Goal: Task Accomplishment & Management: Manage account settings

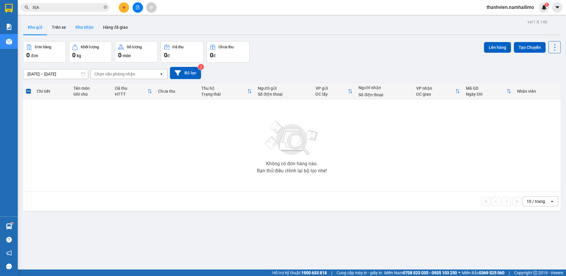
click at [91, 29] on button "Kho nhận" at bounding box center [85, 27] width 28 height 14
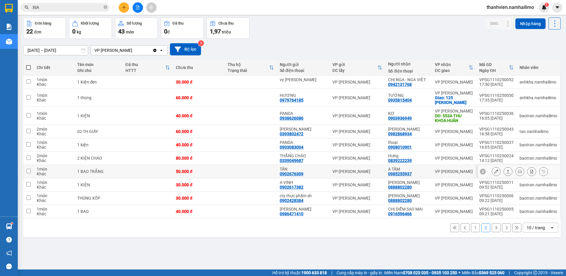
scroll to position [27, 0]
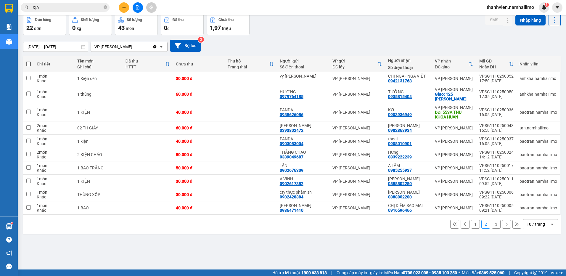
click at [472, 224] on button "1" at bounding box center [475, 224] width 9 height 9
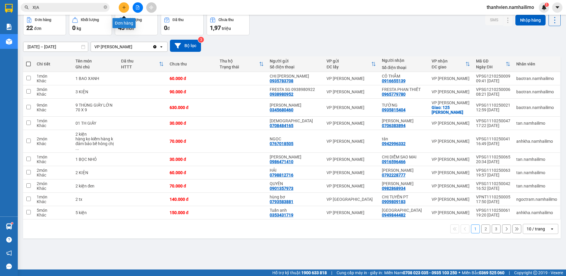
click at [124, 9] on icon "plus" at bounding box center [124, 7] width 0 height 3
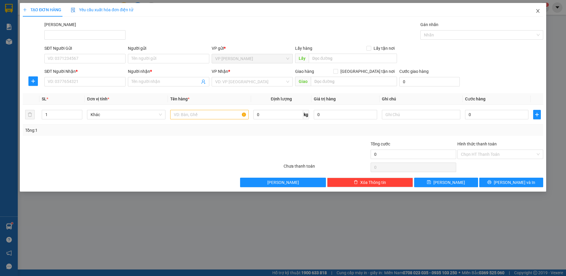
click at [540, 10] on icon "close" at bounding box center [538, 11] width 5 height 5
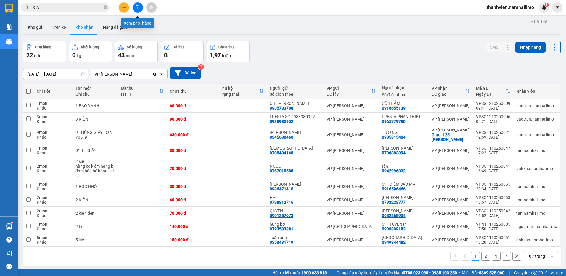
drag, startPoint x: 138, startPoint y: 8, endPoint x: 132, endPoint y: 11, distance: 6.7
click at [138, 8] on icon "file-add" at bounding box center [138, 7] width 4 height 4
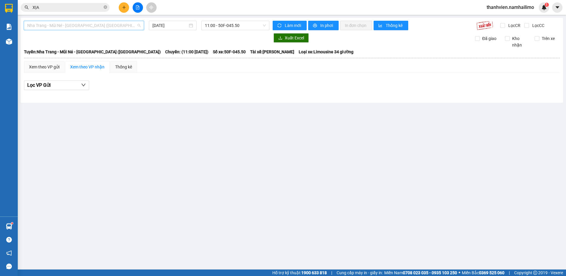
click at [84, 27] on span "Nha Trang - Mũi Né - [GEOGRAPHIC_DATA] ([GEOGRAPHIC_DATA])" at bounding box center [83, 25] width 113 height 9
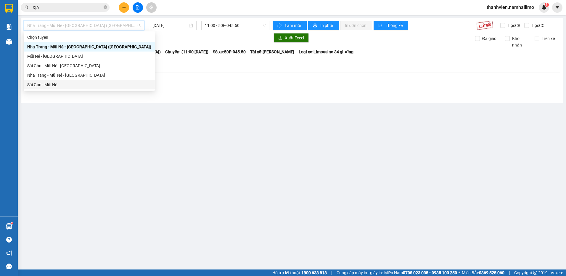
click at [58, 85] on div "Sài Gòn - Mũi Né" at bounding box center [89, 84] width 124 height 7
type input "[DATE]"
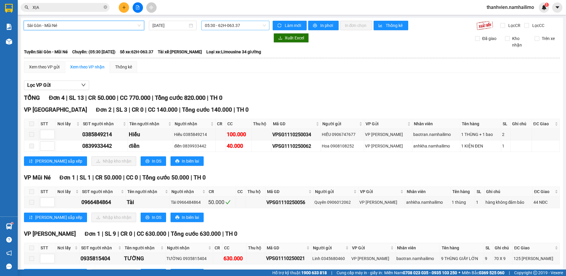
click at [232, 25] on span "05:30 - 62H-063.37" at bounding box center [235, 25] width 61 height 9
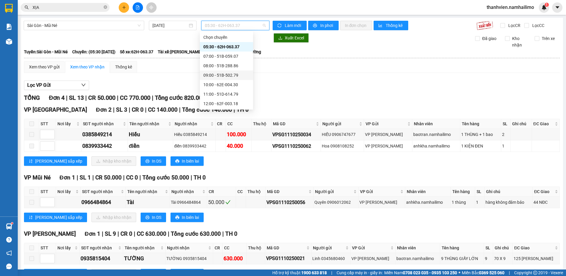
click at [227, 76] on div "09:00 - 51B-502.79" at bounding box center [226, 75] width 46 height 7
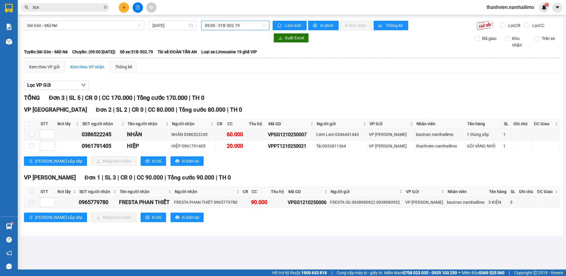
click at [236, 25] on span "09:00 - 51B-502.79" at bounding box center [235, 25] width 61 height 9
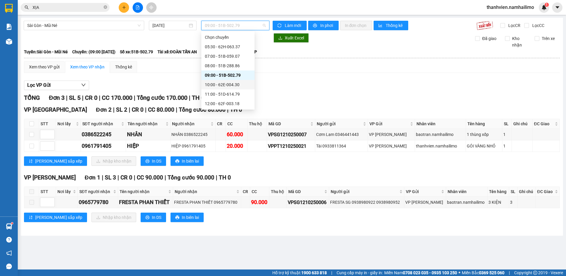
click at [229, 87] on div "10:00 - 62E-004.30" at bounding box center [228, 84] width 46 height 7
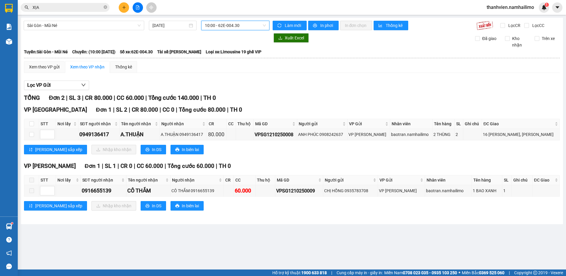
click at [235, 26] on span "10:00 - 62E-004.30" at bounding box center [235, 25] width 61 height 9
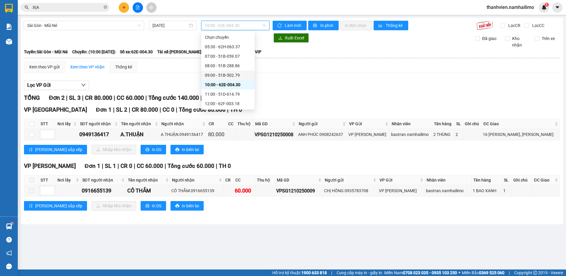
click at [238, 74] on div "09:00 - 51B-502.79" at bounding box center [228, 75] width 46 height 7
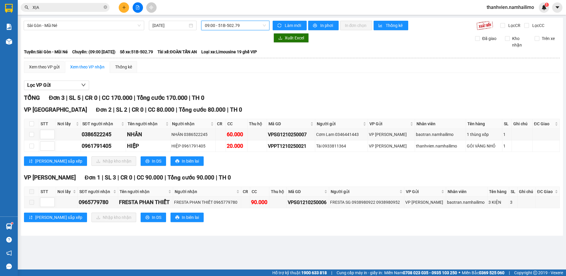
click at [240, 26] on span "09:00 - 51B-502.79" at bounding box center [235, 25] width 61 height 9
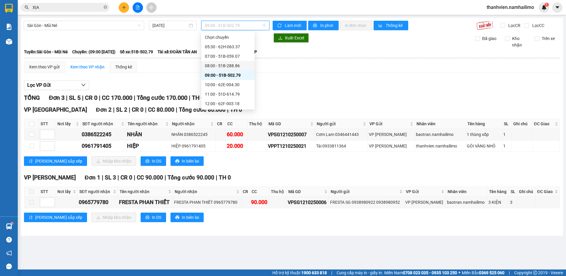
click at [233, 66] on div "08:00 - 51B-288.86" at bounding box center [228, 65] width 46 height 7
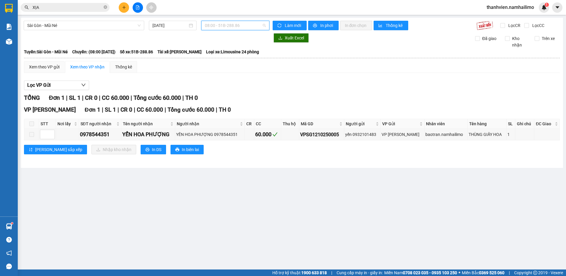
click at [237, 23] on span "08:00 - 51B-288.86" at bounding box center [235, 25] width 61 height 9
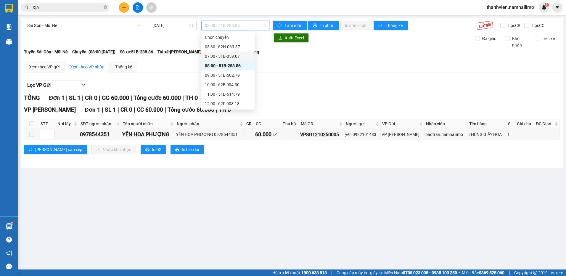
click at [242, 55] on div "07:00 - 51B-059.07" at bounding box center [228, 56] width 46 height 7
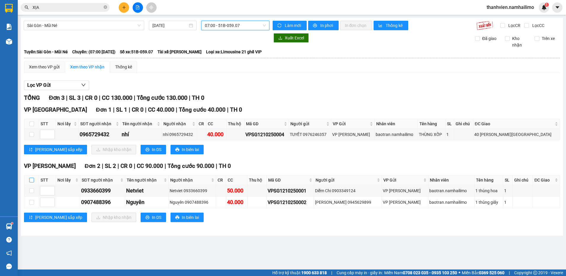
click at [32, 180] on input "checkbox" at bounding box center [31, 180] width 5 height 5
checkbox input "true"
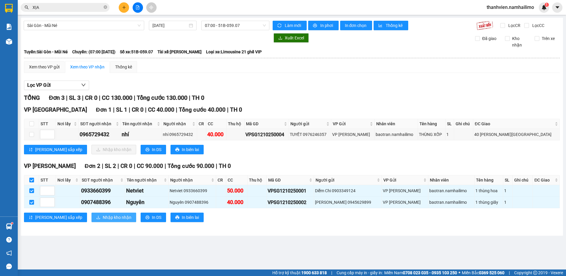
click at [103, 216] on span "Nhập kho nhận" at bounding box center [117, 217] width 29 height 7
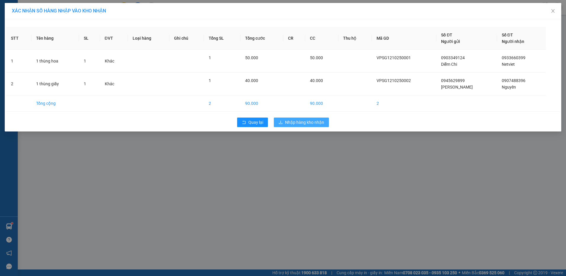
click at [318, 121] on span "Nhập hàng kho nhận" at bounding box center [304, 122] width 39 height 7
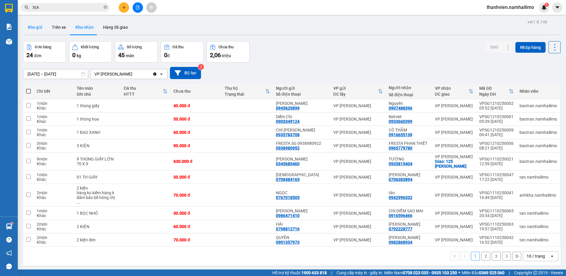
click at [33, 28] on button "Kho gửi" at bounding box center [35, 27] width 24 height 14
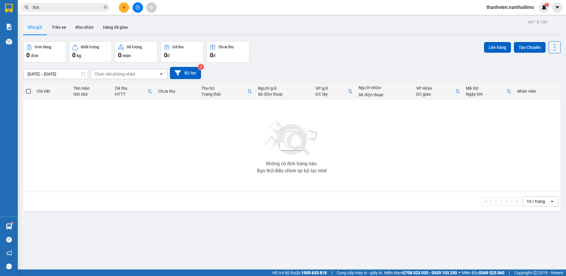
click at [40, 28] on button "Kho gửi" at bounding box center [35, 27] width 24 height 14
click at [63, 26] on button "Trên xe" at bounding box center [59, 27] width 24 height 14
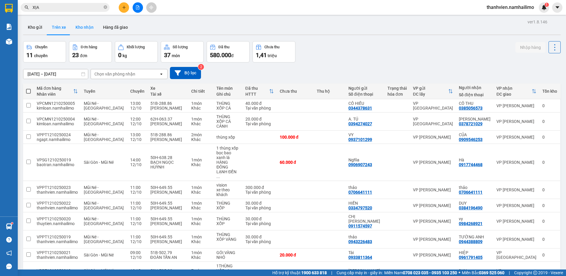
click at [91, 27] on button "Kho nhận" at bounding box center [85, 27] width 28 height 14
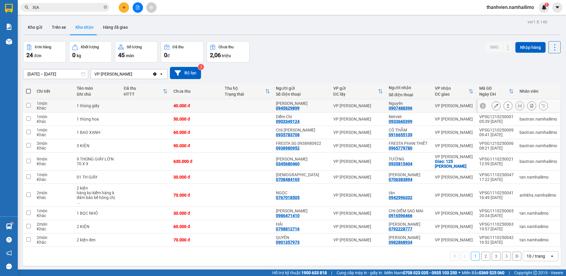
click at [492, 108] on button at bounding box center [496, 106] width 8 height 10
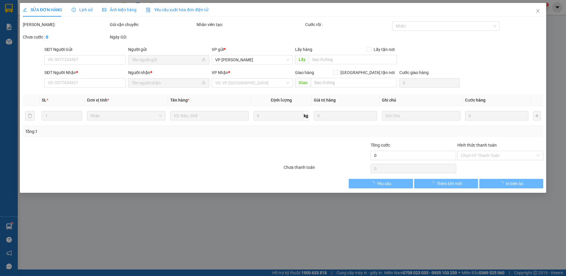
type input "0945629899"
type input "[PERSON_NAME]"
type input "0907488396"
type input "Nguyên"
type input "40.000"
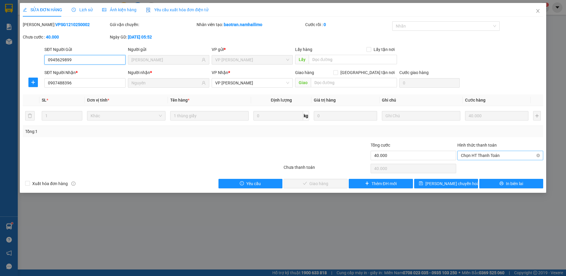
click at [496, 154] on span "Chọn HT Thanh Toán" at bounding box center [500, 155] width 79 height 9
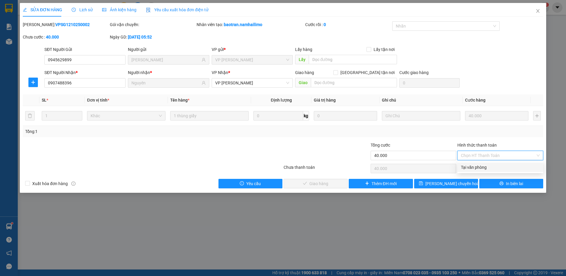
click at [480, 171] on div "Tại văn phòng" at bounding box center [500, 167] width 86 height 9
type input "0"
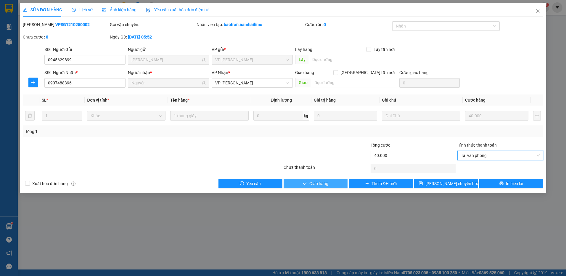
click at [332, 186] on button "Giao hàng" at bounding box center [316, 183] width 64 height 9
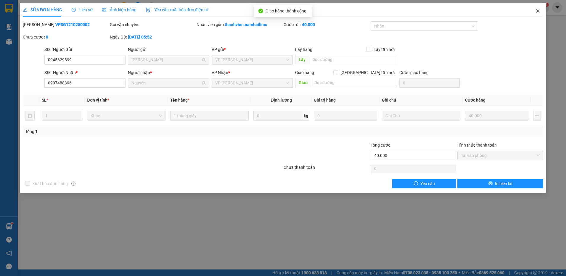
click at [537, 11] on icon "close" at bounding box center [538, 11] width 5 height 5
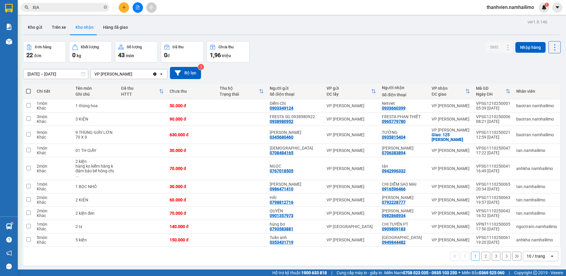
click at [484, 253] on button "2" at bounding box center [485, 256] width 9 height 9
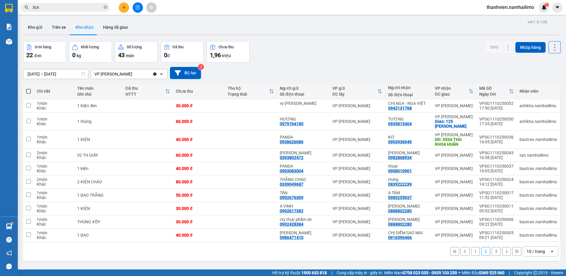
click at [494, 253] on button "3" at bounding box center [496, 251] width 9 height 9
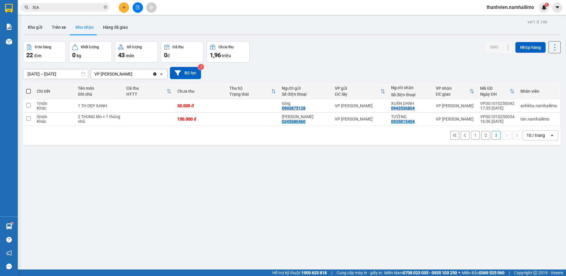
click at [472, 137] on button "1" at bounding box center [475, 135] width 9 height 9
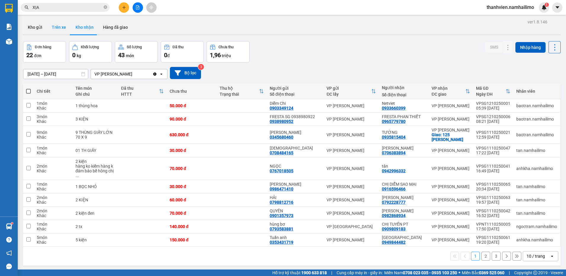
click at [62, 28] on button "Trên xe" at bounding box center [59, 27] width 24 height 14
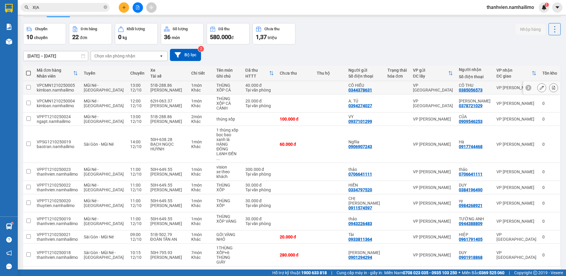
scroll to position [27, 0]
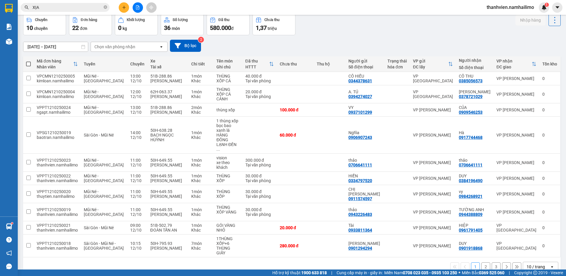
click at [483, 262] on button "2" at bounding box center [485, 266] width 9 height 9
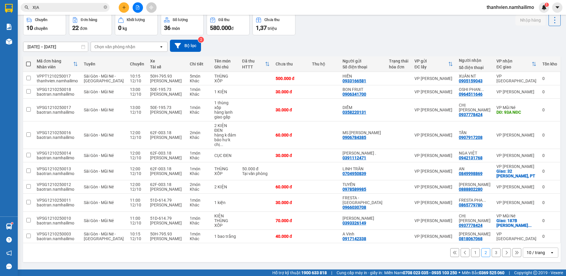
click at [492, 256] on button "3" at bounding box center [496, 252] width 9 height 9
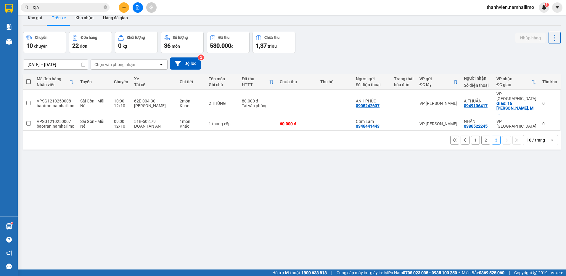
scroll to position [0, 0]
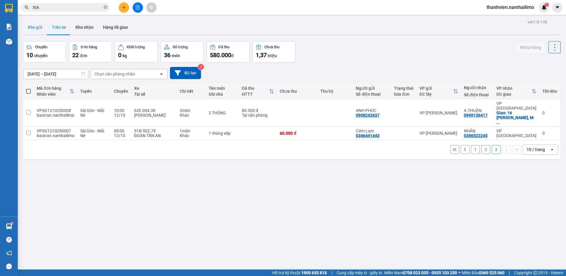
drag, startPoint x: 38, startPoint y: 29, endPoint x: 41, endPoint y: 26, distance: 4.8
click at [38, 29] on button "Kho gửi" at bounding box center [35, 27] width 24 height 14
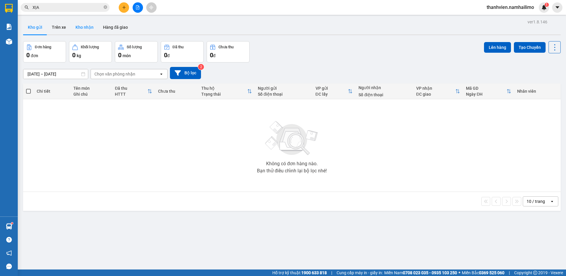
click at [89, 28] on button "Kho nhận" at bounding box center [85, 27] width 28 height 14
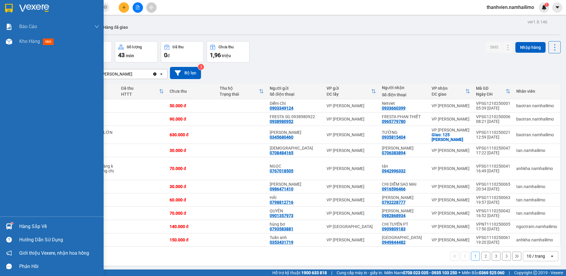
click at [12, 158] on div "Báo cáo Báo cáo dòng tiền (trạm) Doanh số tạo đơn theo VP gửi (trạm) Kho hàng m…" at bounding box center [52, 117] width 104 height 197
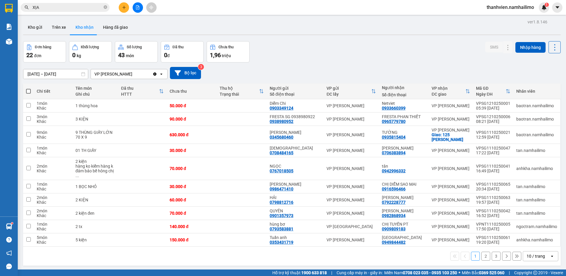
click at [483, 255] on button "2" at bounding box center [485, 256] width 9 height 9
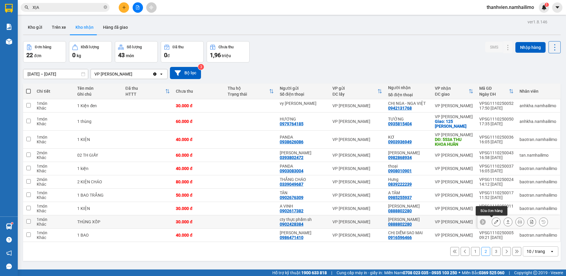
click at [494, 221] on icon at bounding box center [496, 222] width 4 height 4
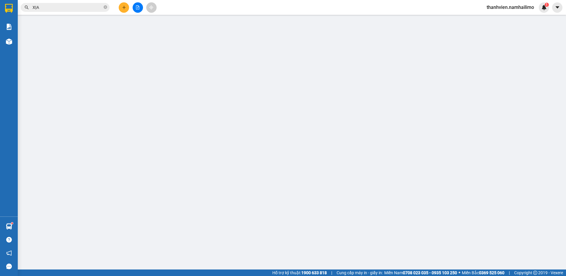
type input "0902428384"
type input "cty thực phẩm sh"
type input "0888802280"
type input "[PERSON_NAME]"
type input "30.000"
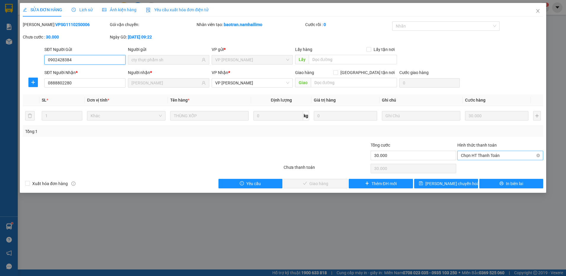
click at [471, 156] on span "Chọn HT Thanh Toán" at bounding box center [500, 155] width 79 height 9
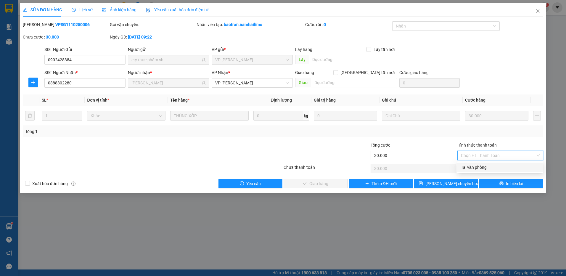
drag, startPoint x: 471, startPoint y: 161, endPoint x: 411, endPoint y: 195, distance: 68.9
click at [469, 169] on div "Tại văn phòng" at bounding box center [500, 167] width 79 height 7
type input "0"
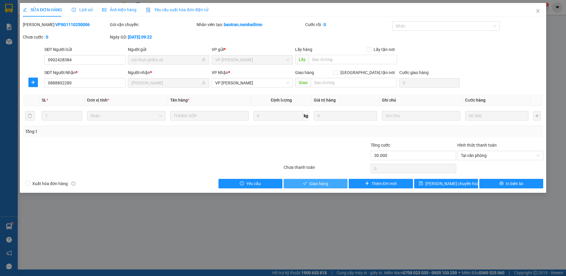
click at [334, 185] on button "Giao hàng" at bounding box center [316, 183] width 64 height 9
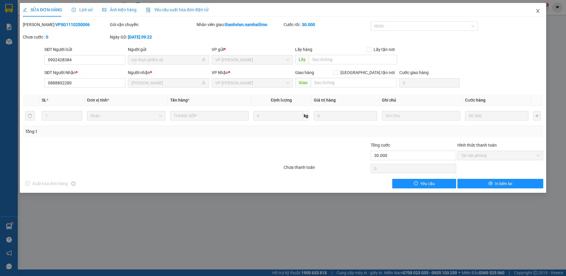
click at [539, 12] on icon "close" at bounding box center [538, 11] width 5 height 5
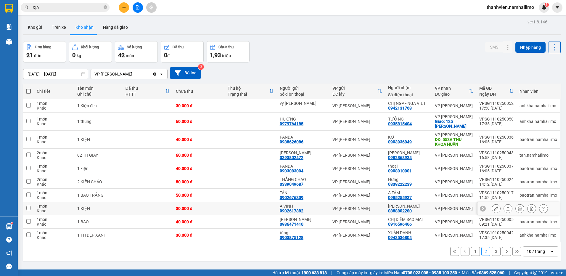
click at [435, 209] on div "VP [PERSON_NAME]" at bounding box center [454, 208] width 38 height 5
checkbox input "true"
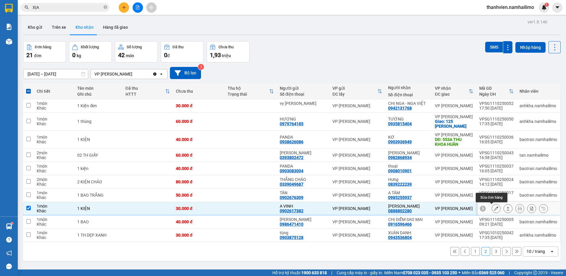
click at [492, 208] on button at bounding box center [496, 208] width 8 height 10
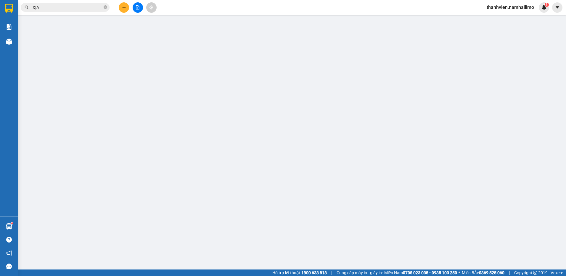
type input "0902617382"
type input "A VINH"
type input "0888802280"
type input "[PERSON_NAME]"
type input "30.000"
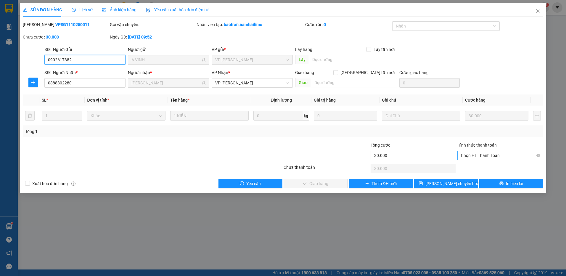
click at [481, 155] on span "Chọn HT Thanh Toán" at bounding box center [500, 155] width 79 height 9
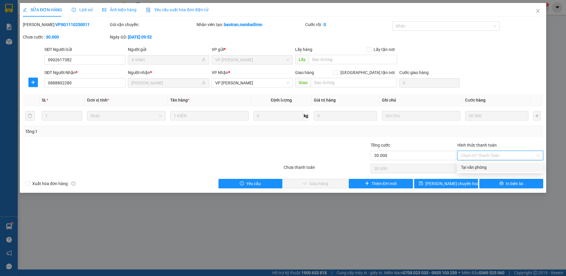
click at [478, 166] on div "Tại văn phòng" at bounding box center [500, 167] width 79 height 7
type input "0"
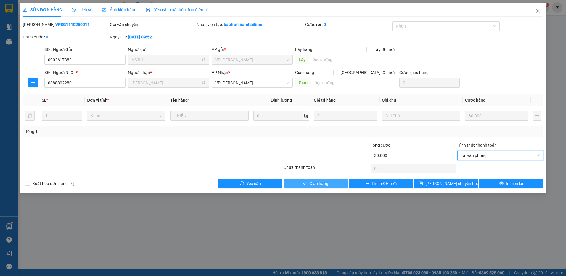
click at [324, 184] on span "Giao hàng" at bounding box center [318, 183] width 19 height 7
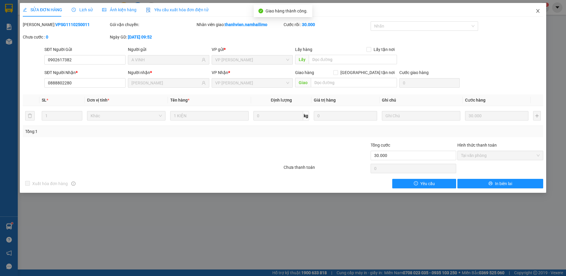
click at [539, 10] on icon "close" at bounding box center [538, 11] width 5 height 5
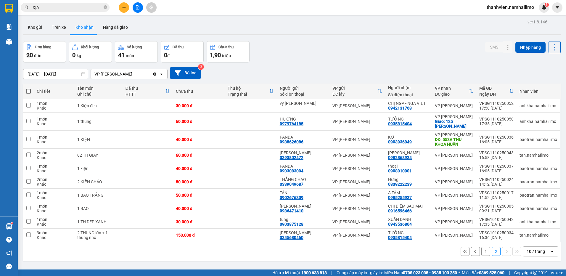
click at [483, 252] on button "1" at bounding box center [485, 251] width 9 height 9
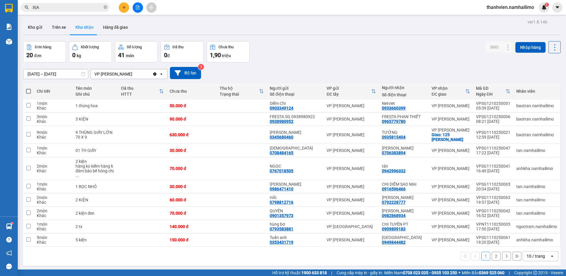
click at [492, 252] on button "2" at bounding box center [496, 256] width 9 height 9
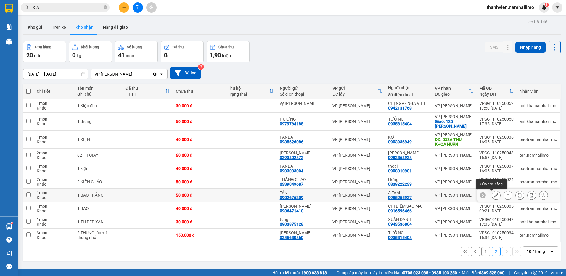
click at [494, 194] on icon at bounding box center [496, 195] width 4 height 4
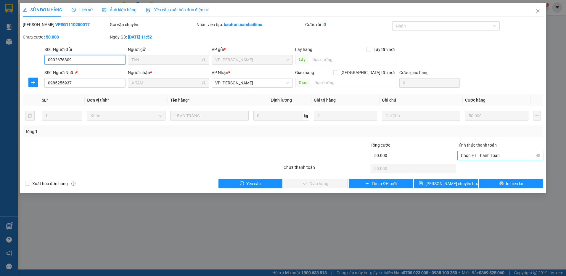
drag, startPoint x: 491, startPoint y: 154, endPoint x: 490, endPoint y: 160, distance: 6.5
click at [491, 154] on span "Chọn HT Thanh Toán" at bounding box center [500, 155] width 79 height 9
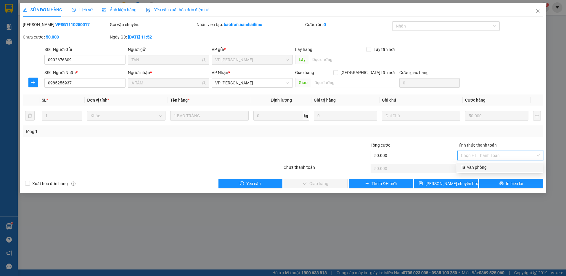
drag, startPoint x: 489, startPoint y: 169, endPoint x: 435, endPoint y: 188, distance: 56.9
click at [489, 169] on div "Tại văn phòng" at bounding box center [500, 167] width 79 height 7
type input "0"
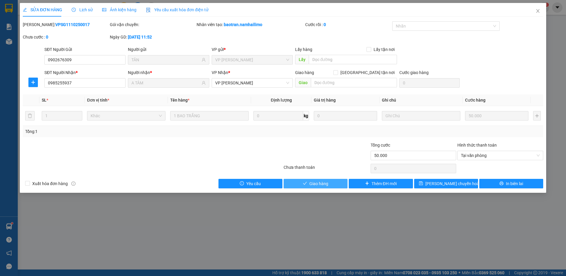
click at [325, 183] on span "Giao hàng" at bounding box center [318, 183] width 19 height 7
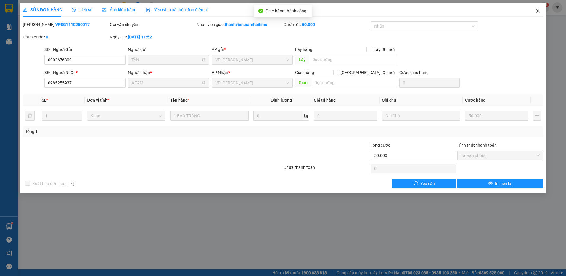
click at [537, 11] on icon "close" at bounding box center [538, 11] width 5 height 5
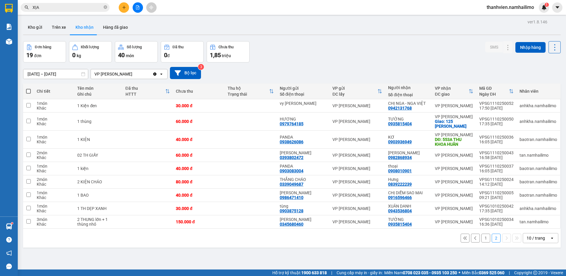
click at [483, 239] on button "1" at bounding box center [485, 238] width 9 height 9
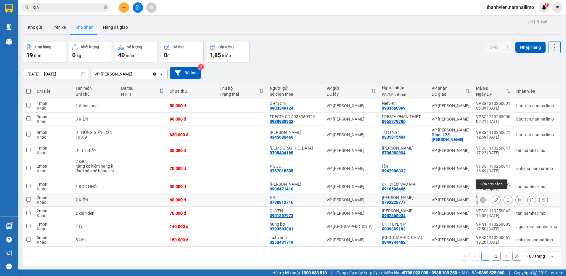
click at [494, 198] on icon at bounding box center [496, 200] width 4 height 4
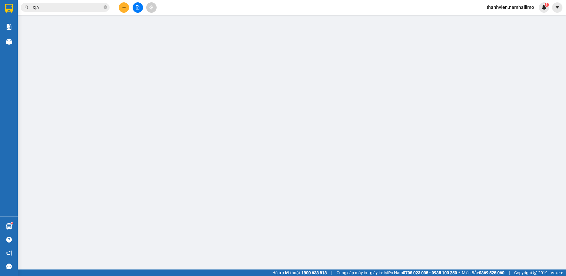
type input "0798812716"
type input "HẢI"
type input "0792228777"
type input "[PERSON_NAME]"
type input "60.000"
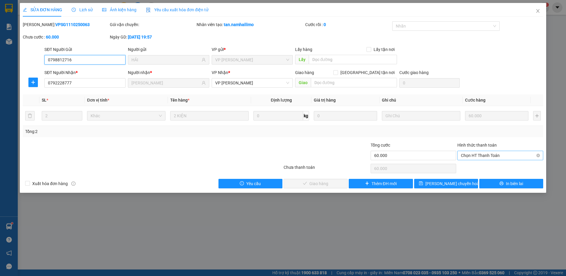
click at [484, 155] on span "Chọn HT Thanh Toán" at bounding box center [500, 155] width 79 height 9
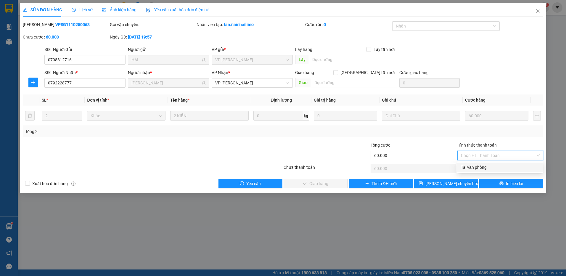
click at [482, 168] on div "Tại văn phòng" at bounding box center [500, 167] width 79 height 7
type input "0"
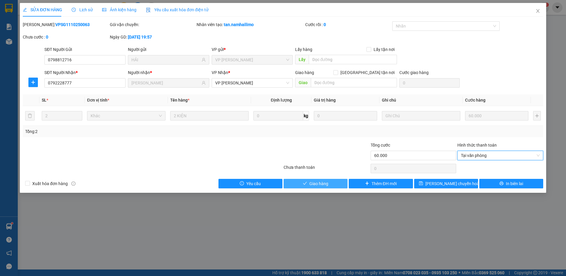
click at [337, 181] on button "Giao hàng" at bounding box center [316, 183] width 64 height 9
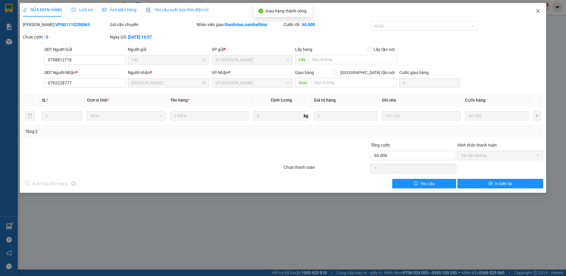
click at [538, 11] on icon "close" at bounding box center [537, 11] width 3 height 4
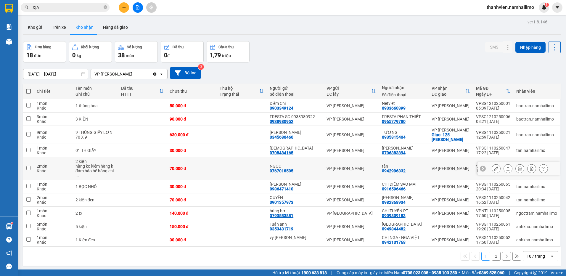
click at [494, 166] on icon at bounding box center [496, 168] width 4 height 4
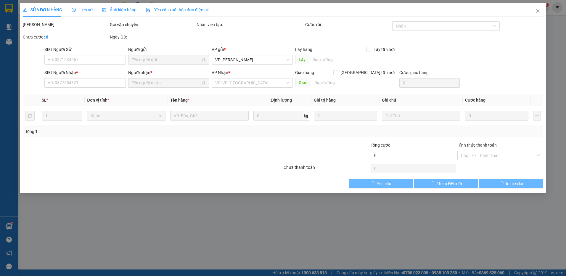
type input "0767018505"
type input "NGỌC"
type input "0942996332"
type input "tân"
type input "70.000"
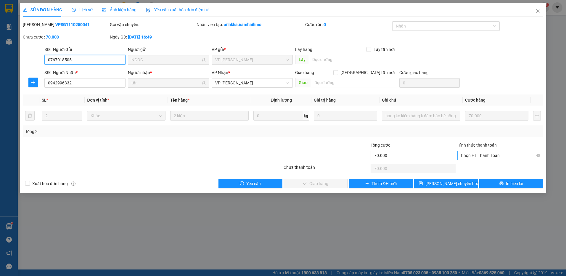
click at [516, 155] on span "Chọn HT Thanh Toán" at bounding box center [500, 155] width 79 height 9
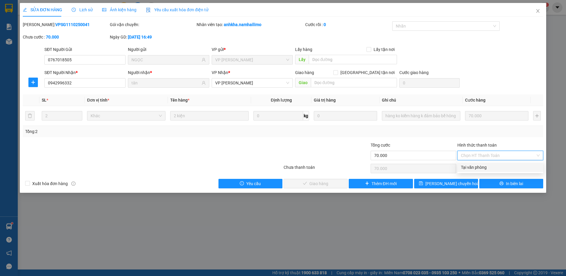
click at [508, 166] on div "Tại văn phòng" at bounding box center [500, 167] width 79 height 7
type input "0"
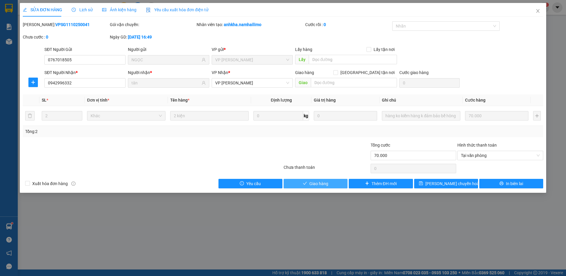
click at [335, 186] on button "Giao hàng" at bounding box center [316, 183] width 64 height 9
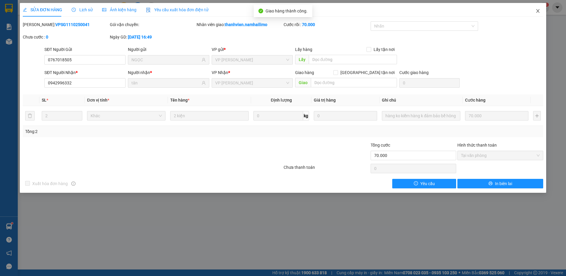
click at [536, 11] on icon "close" at bounding box center [538, 11] width 5 height 5
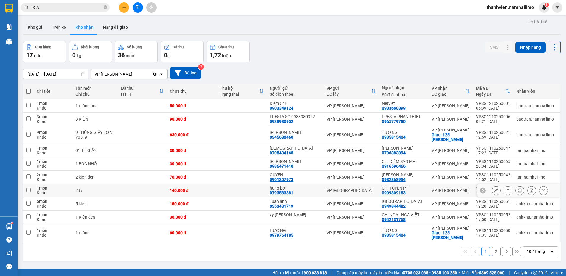
click at [492, 190] on button at bounding box center [496, 190] width 8 height 10
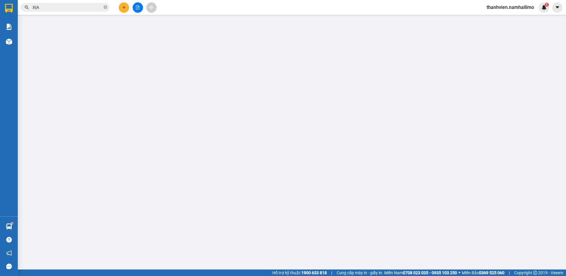
type input "0793583881"
type input "hùng bơ"
type input "0909809183"
type input "CHỊ TUYỀN PT"
type input "140.000"
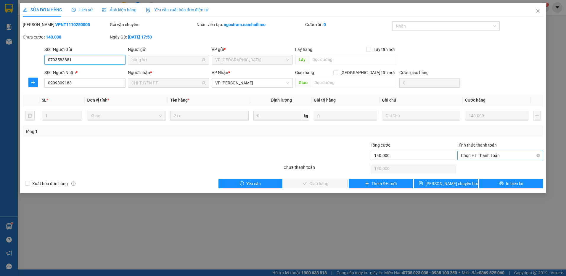
click at [473, 153] on span "Chọn HT Thanh Toán" at bounding box center [500, 155] width 79 height 9
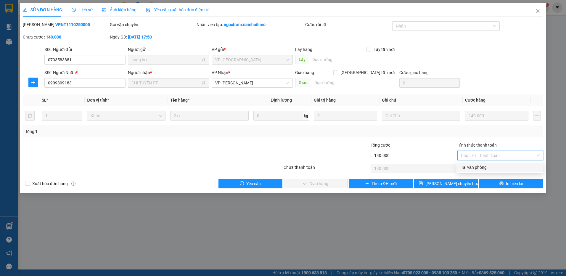
click at [473, 168] on div "Tại văn phòng" at bounding box center [500, 167] width 79 height 7
type input "0"
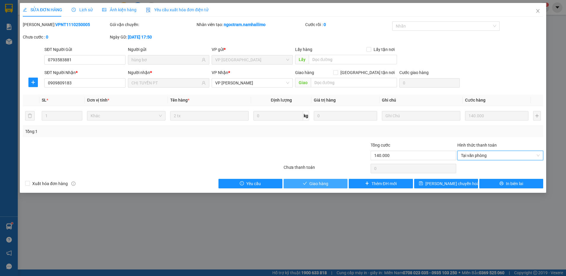
click at [333, 183] on button "Giao hàng" at bounding box center [316, 183] width 64 height 9
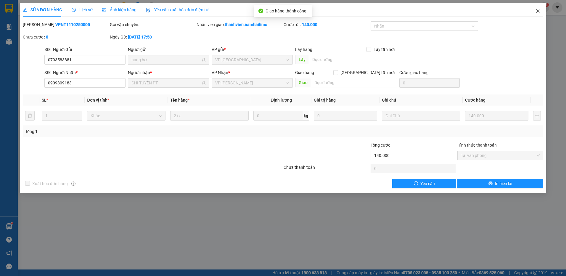
click at [537, 10] on icon "close" at bounding box center [538, 11] width 5 height 5
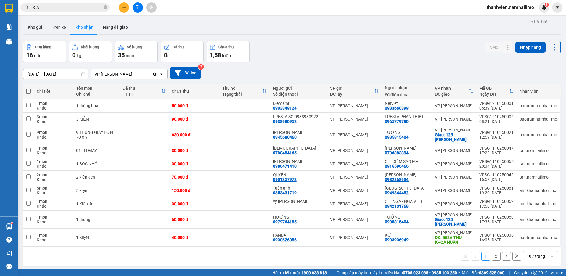
click at [492, 255] on button "2" at bounding box center [496, 256] width 9 height 9
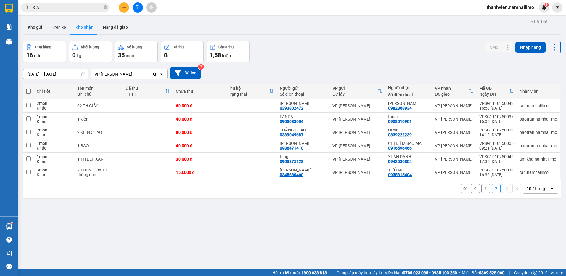
click at [481, 191] on button "1" at bounding box center [485, 188] width 9 height 9
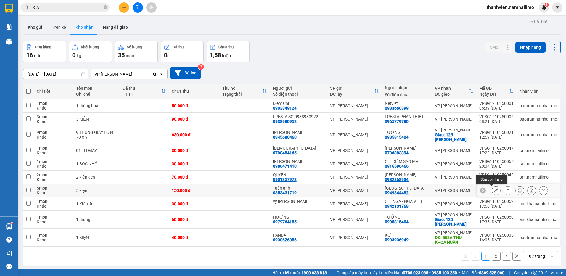
click at [494, 190] on icon at bounding box center [496, 190] width 4 height 4
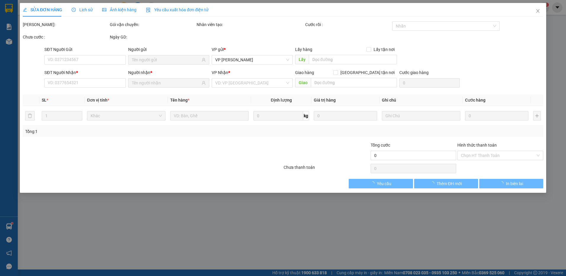
type input "0353431719"
type input "Tuấn anh"
type input "0949844482"
type input "[GEOGRAPHIC_DATA]"
type input "150.000"
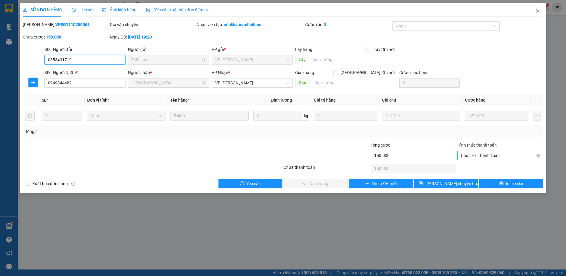
click at [502, 153] on span "Chọn HT Thanh Toán" at bounding box center [500, 155] width 79 height 9
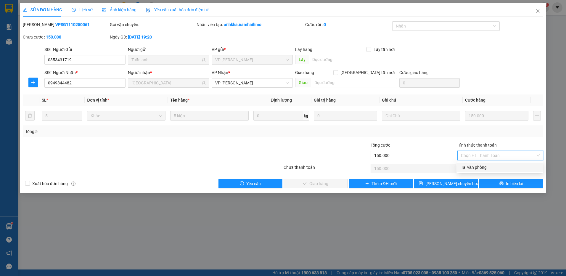
click at [497, 165] on div "Tại văn phòng" at bounding box center [500, 167] width 79 height 7
type input "0"
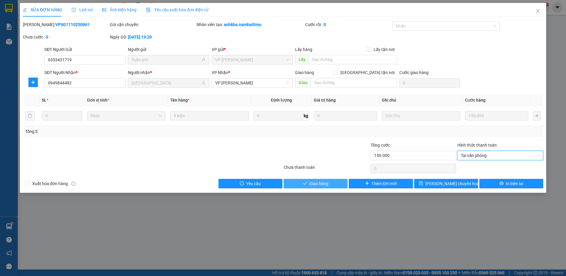
drag, startPoint x: 329, startPoint y: 181, endPoint x: 340, endPoint y: 180, distance: 10.2
click at [333, 181] on button "Giao hàng" at bounding box center [316, 183] width 64 height 9
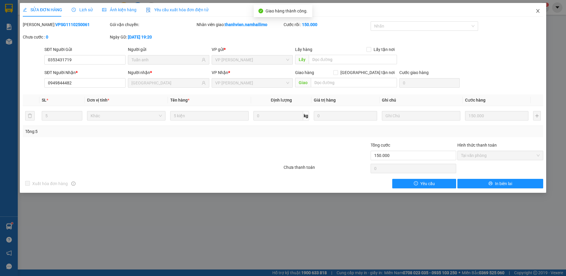
click at [539, 12] on icon "close" at bounding box center [538, 11] width 5 height 5
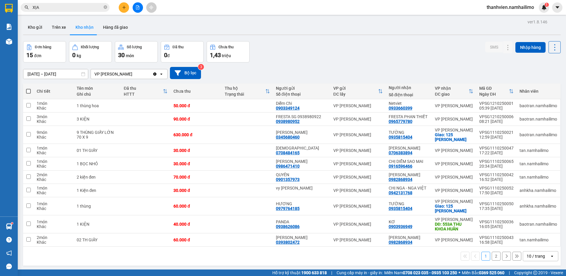
click at [492, 257] on button "2" at bounding box center [496, 256] width 9 height 9
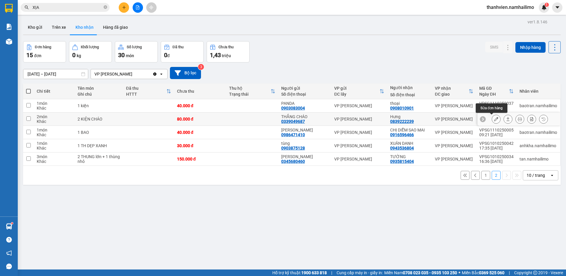
click at [495, 120] on button at bounding box center [496, 119] width 8 height 10
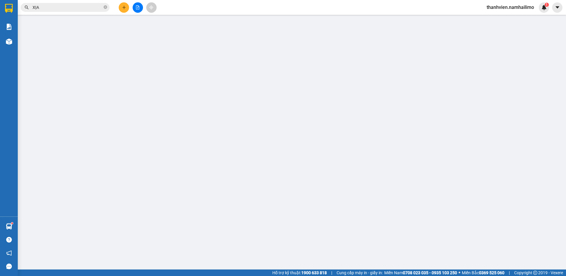
type input "0339049687"
type input "THẮNG CHÁO"
type input "0839222239"
type input "Hưng"
type input "80.000"
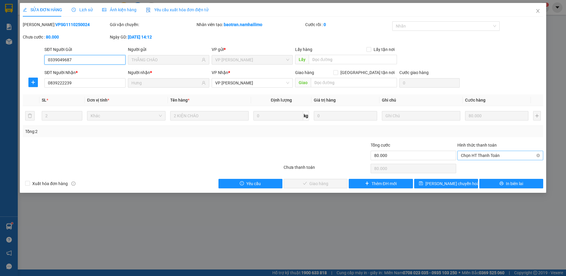
click at [487, 154] on span "Chọn HT Thanh Toán" at bounding box center [500, 155] width 79 height 9
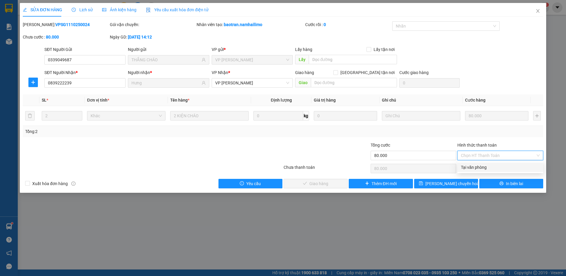
click at [484, 169] on div "Tại văn phòng" at bounding box center [500, 167] width 79 height 7
type input "0"
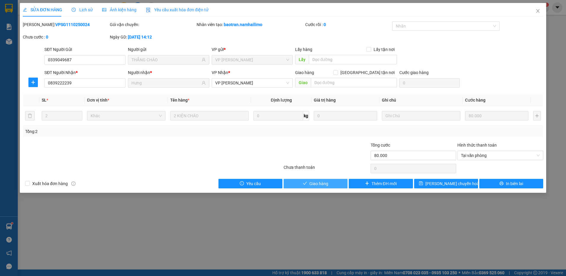
drag, startPoint x: 336, startPoint y: 185, endPoint x: 343, endPoint y: 188, distance: 7.6
click at [337, 185] on button "Giao hàng" at bounding box center [316, 183] width 64 height 9
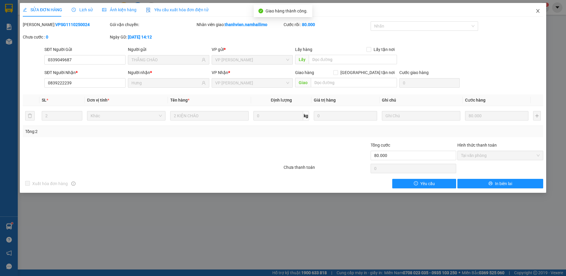
click at [537, 12] on icon "close" at bounding box center [538, 11] width 5 height 5
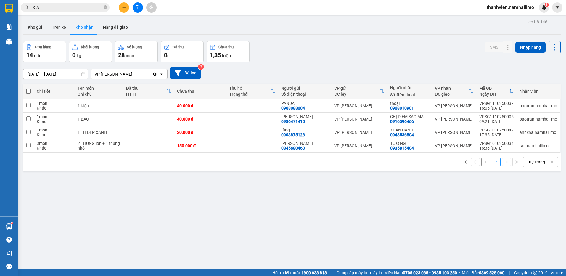
click at [482, 163] on button "1" at bounding box center [485, 161] width 9 height 9
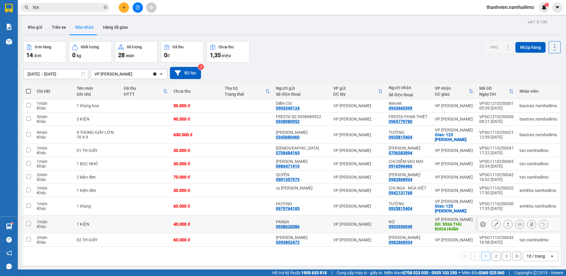
click at [418, 225] on div "KƠ 0903936949" at bounding box center [409, 223] width 40 height 9
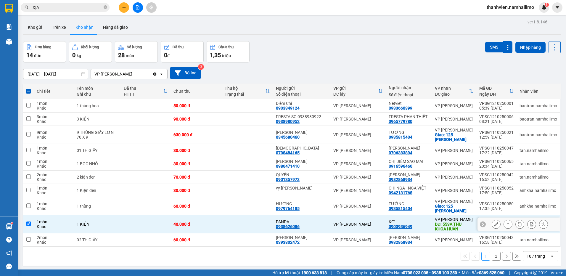
click at [430, 223] on td "KƠ 0903936949" at bounding box center [409, 224] width 46 height 18
checkbox input "false"
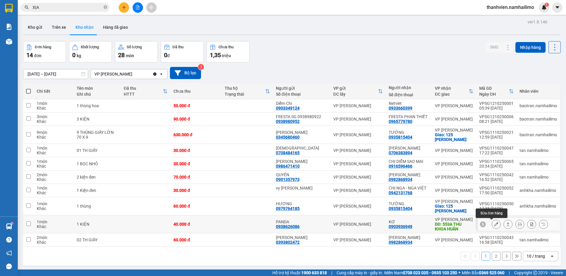
click at [494, 223] on icon at bounding box center [496, 224] width 4 height 4
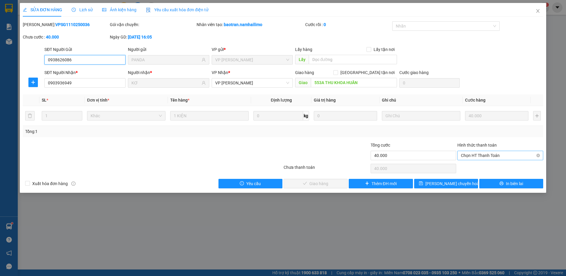
click at [507, 157] on span "Chọn HT Thanh Toán" at bounding box center [500, 155] width 79 height 9
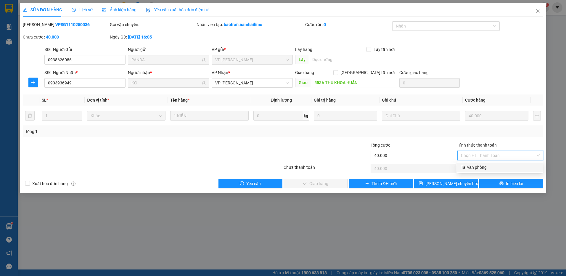
click at [505, 167] on div "Tại văn phòng" at bounding box center [500, 167] width 79 height 7
type input "0"
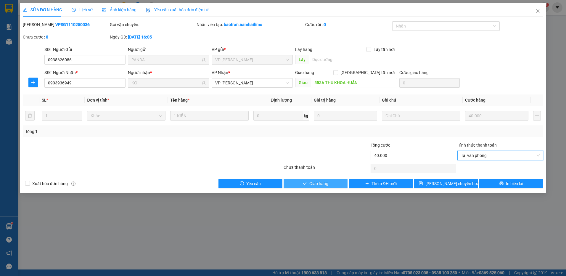
click at [336, 185] on button "Giao hàng" at bounding box center [316, 183] width 64 height 9
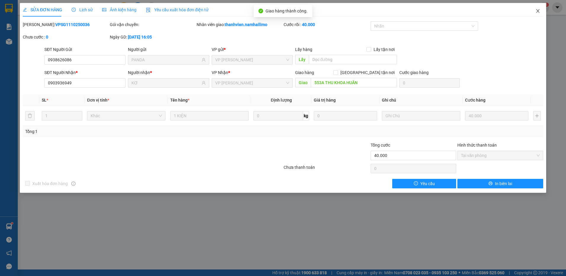
click at [538, 12] on icon "close" at bounding box center [538, 11] width 5 height 5
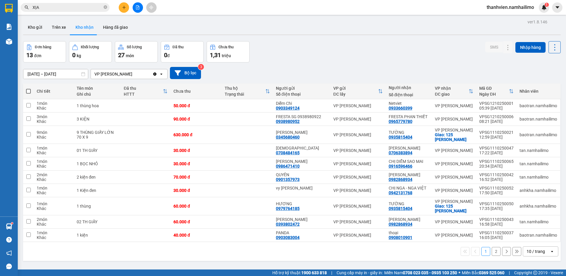
click at [492, 254] on button "2" at bounding box center [496, 251] width 9 height 9
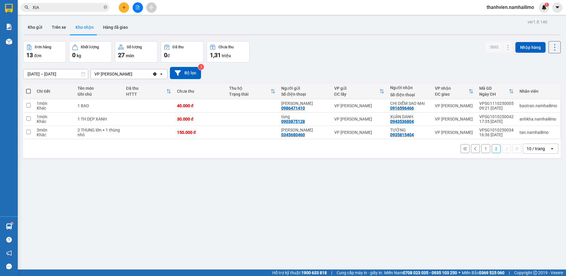
click at [485, 148] on button "1" at bounding box center [485, 148] width 9 height 9
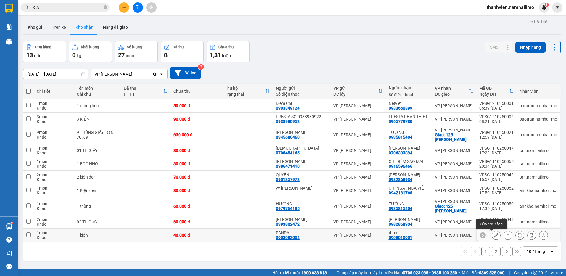
click at [494, 237] on icon at bounding box center [496, 235] width 4 height 4
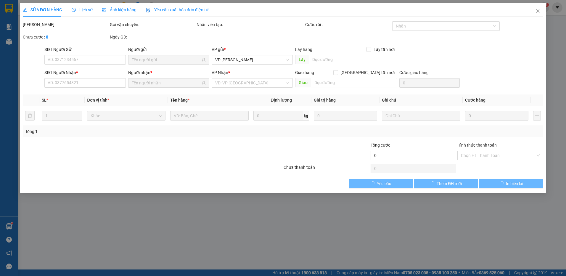
type input "0903083004"
type input "PANDA"
type input "0908010901"
type input "thoại"
type input "40.000"
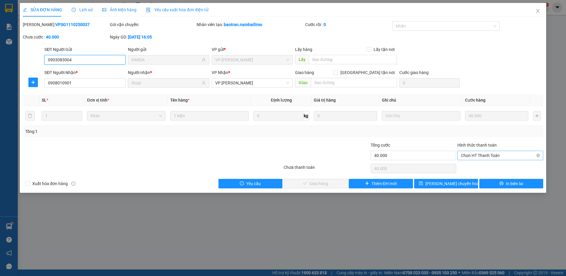
click at [477, 155] on span "Chọn HT Thanh Toán" at bounding box center [500, 155] width 79 height 9
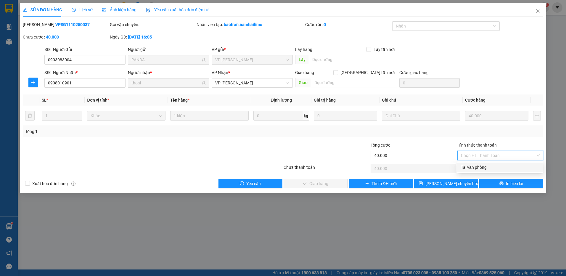
drag, startPoint x: 471, startPoint y: 169, endPoint x: 423, endPoint y: 184, distance: 50.6
click at [470, 169] on div "Tại văn phòng" at bounding box center [500, 167] width 79 height 7
type input "0"
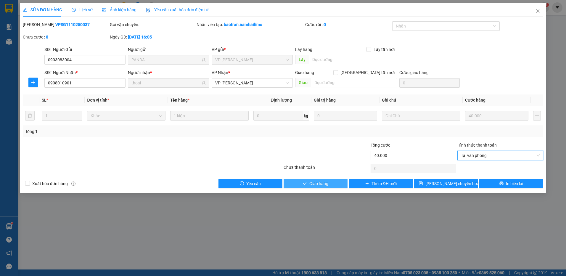
click at [336, 186] on button "Giao hàng" at bounding box center [316, 183] width 64 height 9
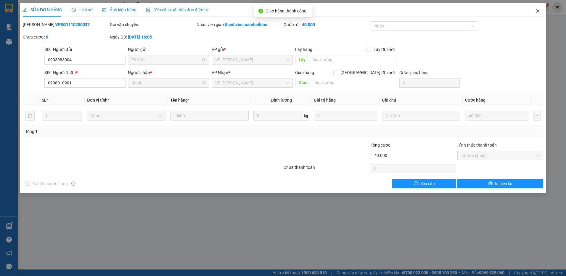
click at [537, 12] on icon "close" at bounding box center [538, 11] width 5 height 5
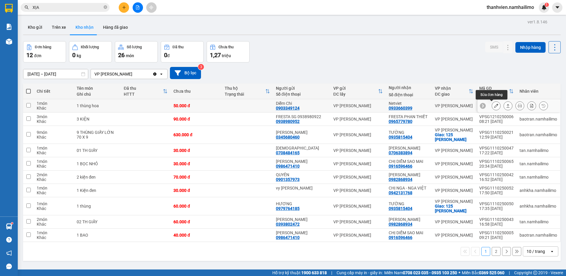
click at [494, 107] on icon at bounding box center [496, 106] width 4 height 4
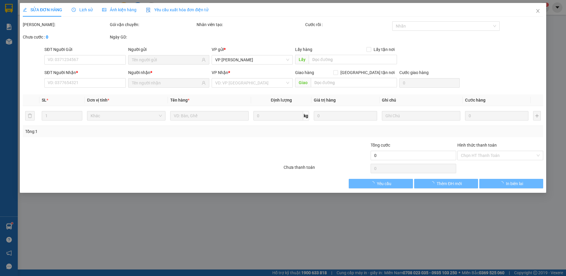
type input "0903349124"
type input "Diễm Chi"
type input "0933660399"
type input "Netviet"
type input "50.000"
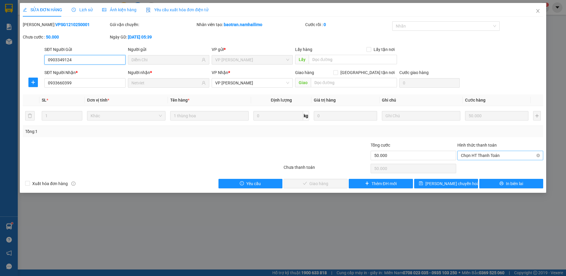
click at [477, 153] on span "Chọn HT Thanh Toán" at bounding box center [500, 155] width 79 height 9
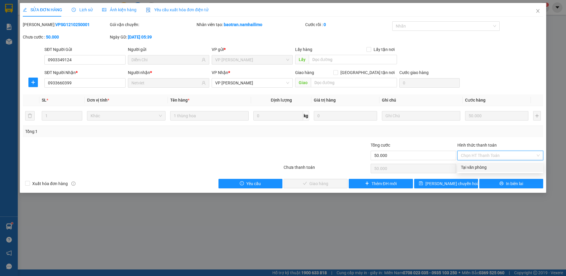
drag, startPoint x: 472, startPoint y: 167, endPoint x: 403, endPoint y: 191, distance: 73.4
click at [472, 167] on div "Tại văn phòng" at bounding box center [500, 167] width 79 height 7
type input "0"
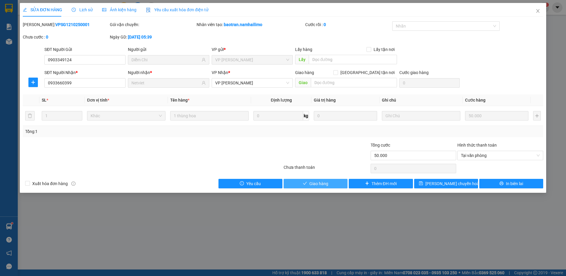
click at [333, 186] on button "Giao hàng" at bounding box center [316, 183] width 64 height 9
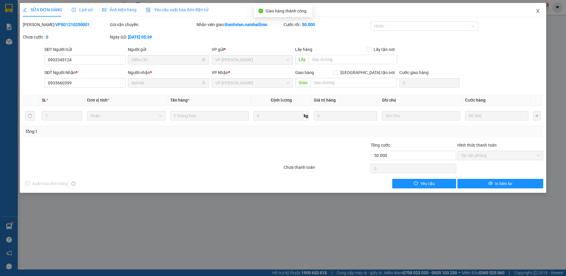
click at [538, 13] on icon "close" at bounding box center [538, 11] width 5 height 5
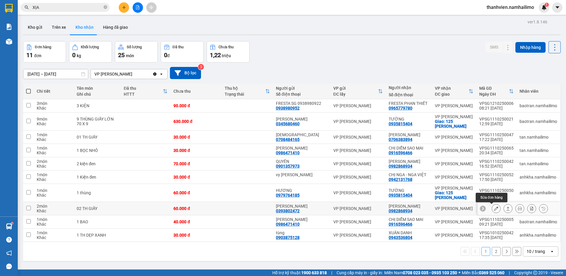
click at [494, 208] on button at bounding box center [496, 208] width 8 height 10
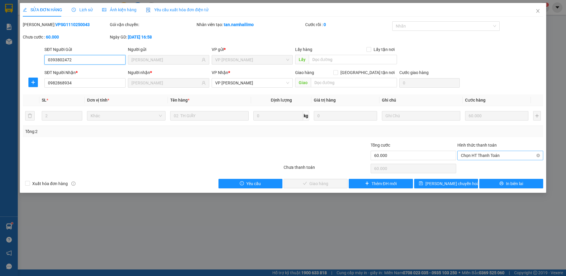
click at [491, 155] on span "Chọn HT Thanh Toán" at bounding box center [500, 155] width 79 height 9
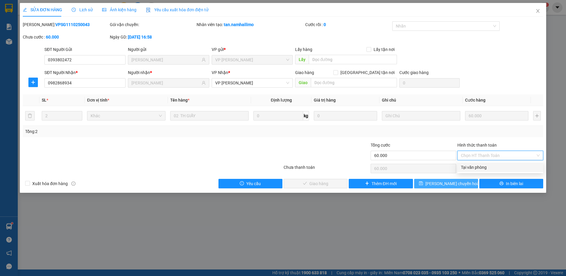
drag, startPoint x: 487, startPoint y: 166, endPoint x: 429, endPoint y: 187, distance: 62.2
click at [487, 166] on div "Tại văn phòng" at bounding box center [500, 167] width 79 height 7
type input "0"
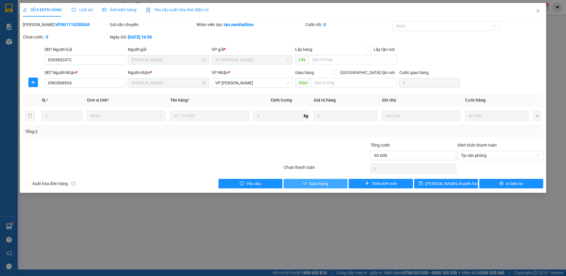
drag, startPoint x: 334, startPoint y: 184, endPoint x: 337, endPoint y: 182, distance: 3.3
click at [334, 183] on button "Giao hàng" at bounding box center [316, 183] width 64 height 9
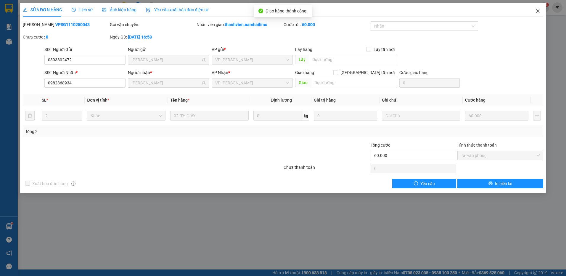
click at [536, 11] on icon "close" at bounding box center [538, 11] width 5 height 5
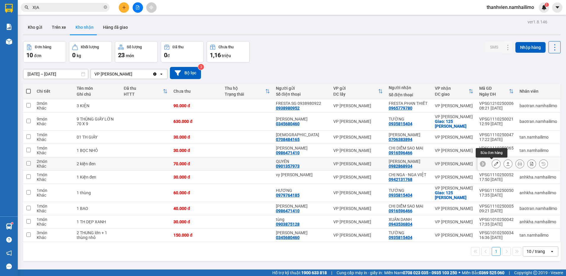
click at [492, 164] on button at bounding box center [496, 164] width 8 height 10
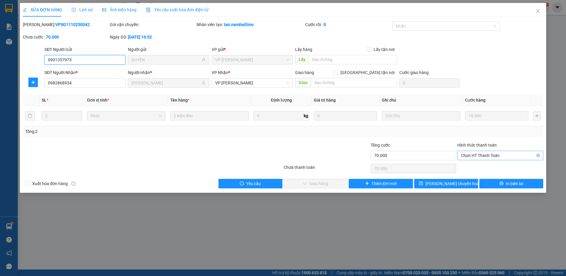
click at [485, 154] on span "Chọn HT Thanh Toán" at bounding box center [500, 155] width 79 height 9
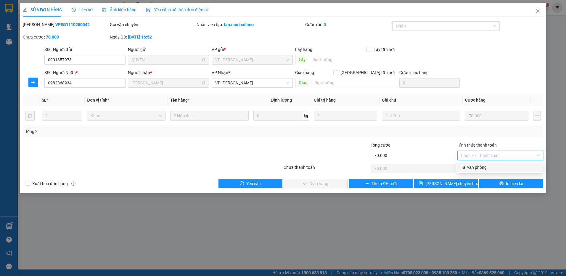
click at [477, 168] on div "Tại văn phòng" at bounding box center [500, 167] width 79 height 7
type input "0"
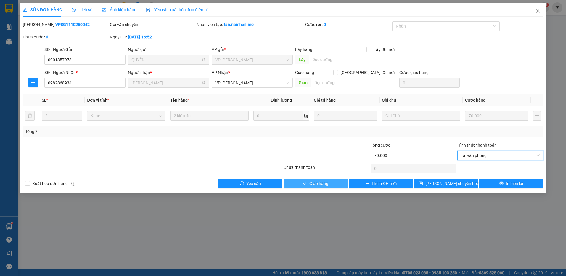
click at [338, 185] on button "Giao hàng" at bounding box center [316, 183] width 64 height 9
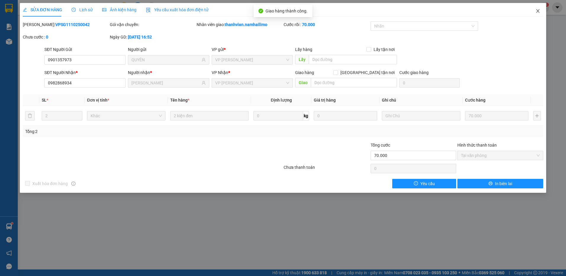
click at [538, 11] on icon "close" at bounding box center [537, 11] width 3 height 4
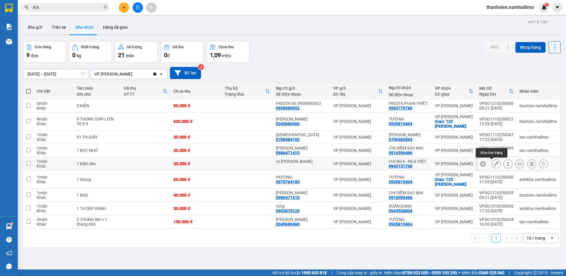
click at [494, 163] on icon at bounding box center [496, 164] width 4 height 4
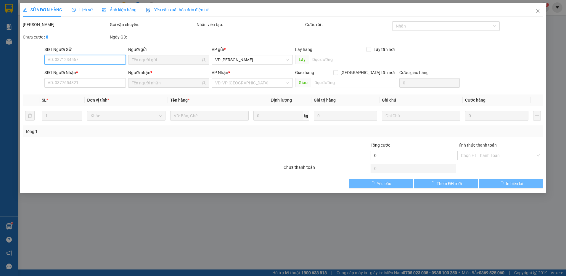
type input "vy [PERSON_NAME]"
type input "0942131768"
type input "CHỊ NGA - NGA VIỆT"
type input "30.000"
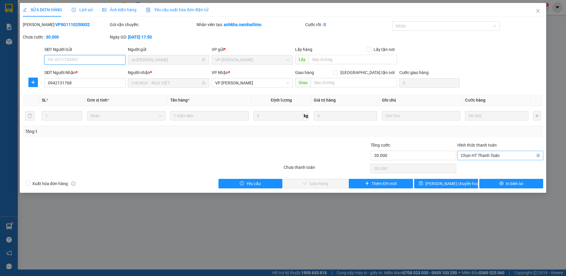
drag, startPoint x: 480, startPoint y: 153, endPoint x: 479, endPoint y: 161, distance: 7.8
click at [480, 154] on span "Chọn HT Thanh Toán" at bounding box center [500, 155] width 79 height 9
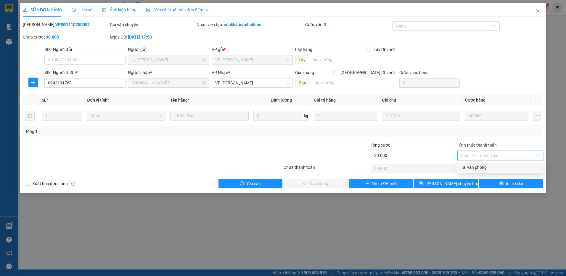
drag, startPoint x: 478, startPoint y: 165, endPoint x: 474, endPoint y: 169, distance: 5.9
click at [478, 166] on div "Tại văn phòng" at bounding box center [500, 167] width 79 height 7
type input "0"
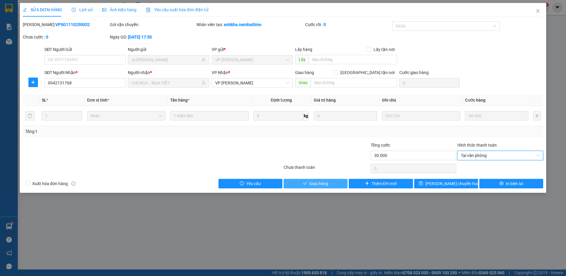
click at [325, 184] on span "Giao hàng" at bounding box center [318, 183] width 19 height 7
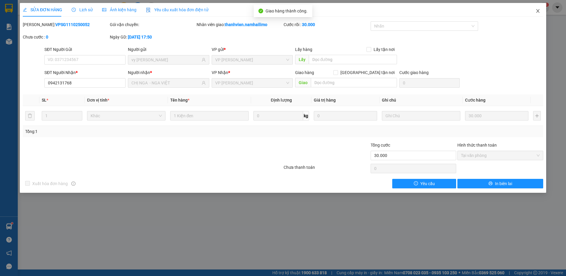
click at [539, 12] on icon "close" at bounding box center [538, 11] width 5 height 5
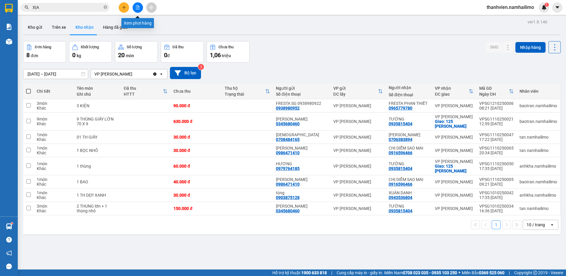
click at [134, 7] on button at bounding box center [138, 7] width 10 height 10
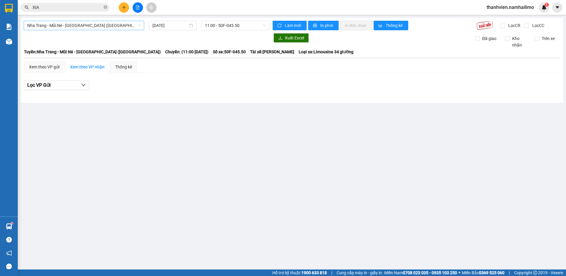
click at [100, 24] on span "Nha Trang - Mũi Né - [GEOGRAPHIC_DATA] ([GEOGRAPHIC_DATA])" at bounding box center [83, 25] width 113 height 9
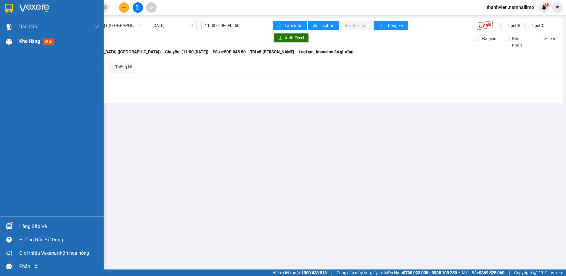
click at [21, 42] on span "Kho hàng" at bounding box center [29, 41] width 21 height 6
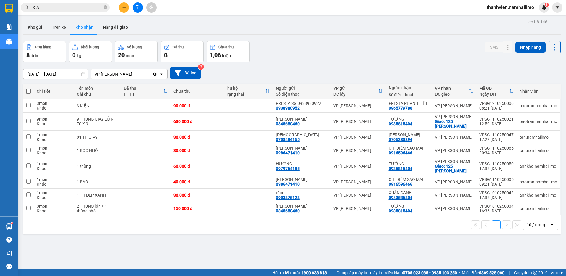
drag, startPoint x: 324, startPoint y: 38, endPoint x: 344, endPoint y: 111, distance: 75.3
click at [324, 38] on div "ver 1.8.146 Kho gửi Trên xe Kho nhận Hàng đã giao Đơn hàng 8 đơn Khối lượng 0 k…" at bounding box center [292, 156] width 542 height 276
